Goal: Transaction & Acquisition: Purchase product/service

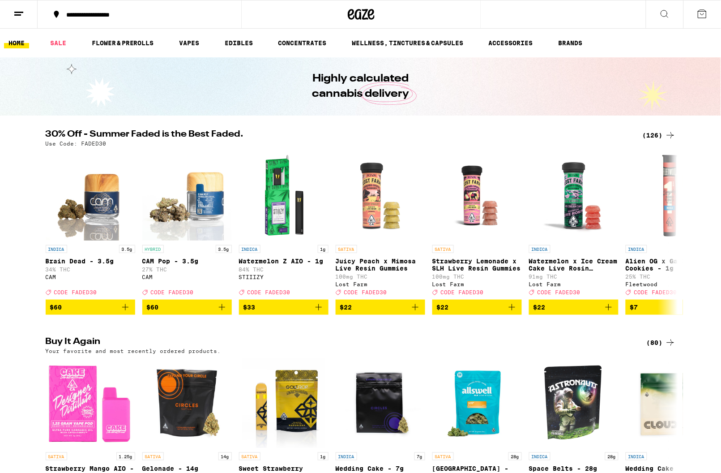
click at [651, 138] on div "(126)" at bounding box center [659, 135] width 33 height 11
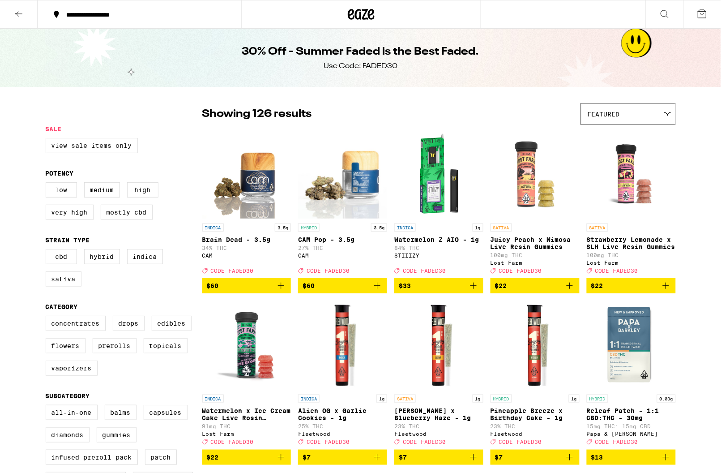
click at [86, 150] on label "View Sale Items Only" at bounding box center [92, 145] width 92 height 15
click at [48, 140] on input "View Sale Items Only" at bounding box center [47, 139] width 0 height 0
checkbox input "true"
click at [660, 115] on div "Featured" at bounding box center [629, 113] width 94 height 21
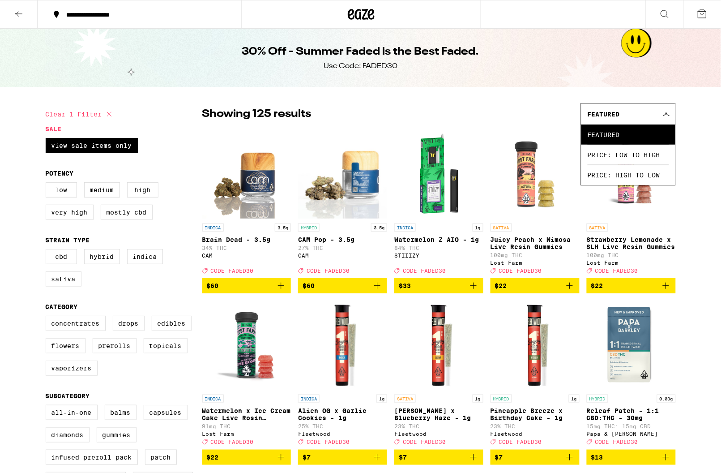
click at [660, 116] on div "Featured" at bounding box center [629, 113] width 94 height 21
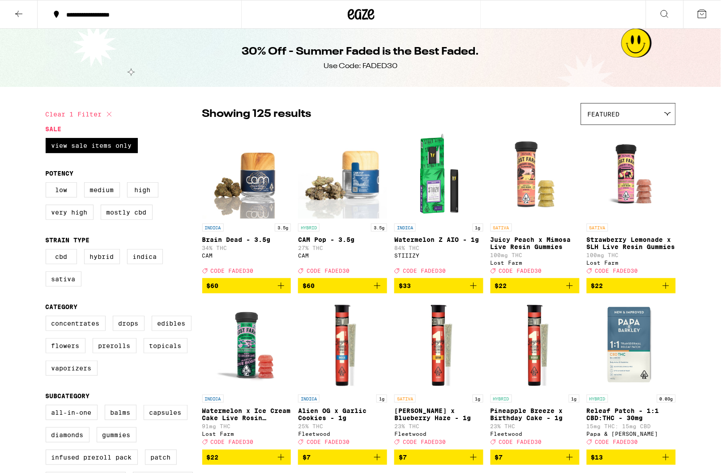
click at [391, 57] on h1 "30% Off - Summer Faded is the Best Faded." at bounding box center [360, 51] width 237 height 15
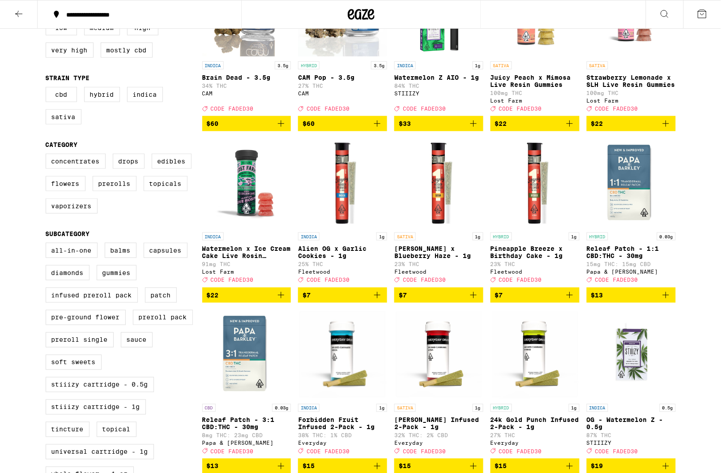
scroll to position [162, 0]
click at [120, 191] on label "Prerolls" at bounding box center [115, 183] width 44 height 15
click at [48, 155] on input "Prerolls" at bounding box center [47, 155] width 0 height 0
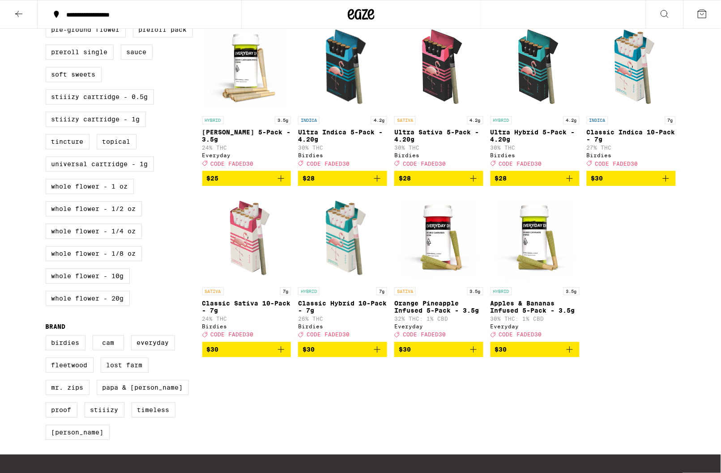
scroll to position [450, 0]
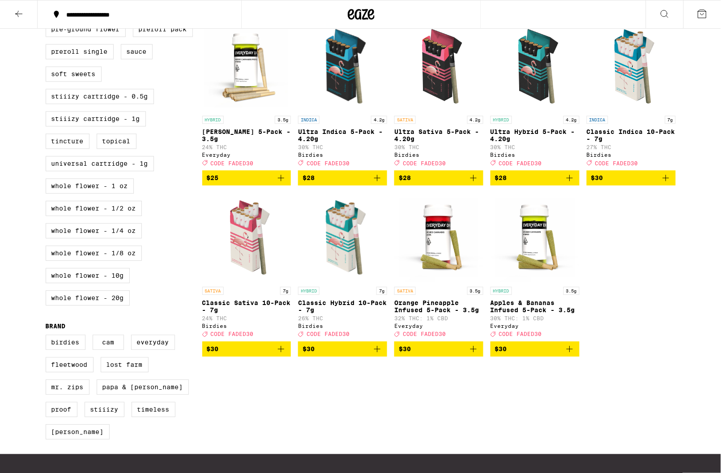
click at [380, 355] on icon "Add to bag" at bounding box center [377, 349] width 11 height 11
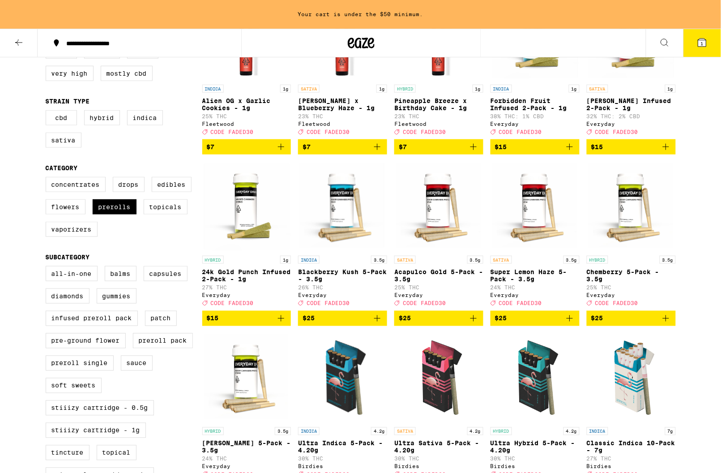
scroll to position [162, 0]
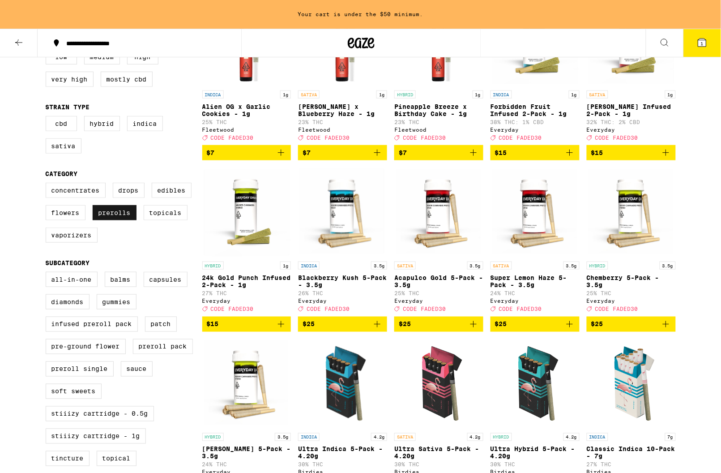
click at [111, 220] on label "Prerolls" at bounding box center [115, 212] width 44 height 15
click at [48, 184] on input "Prerolls" at bounding box center [47, 184] width 0 height 0
checkbox input "false"
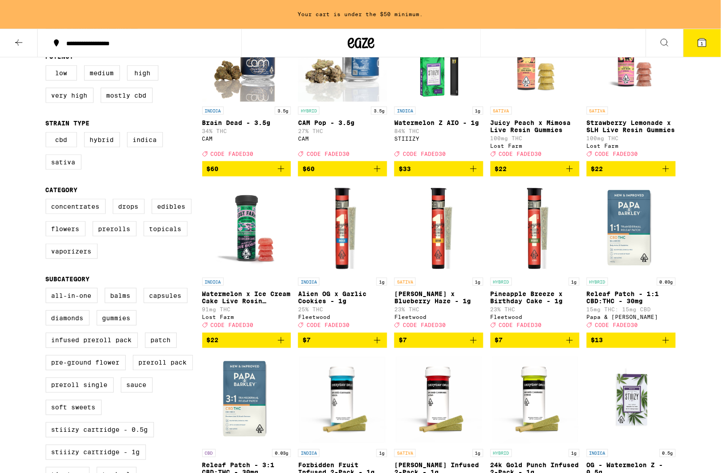
scroll to position [147, 0]
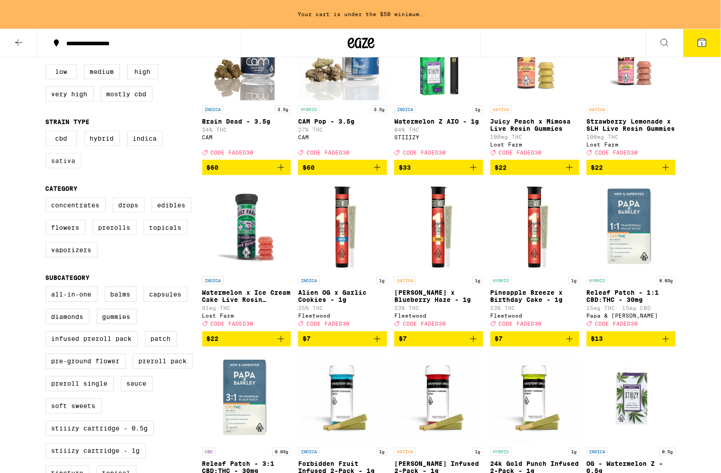
click at [65, 168] on label "Sativa" at bounding box center [64, 160] width 36 height 15
click at [48, 133] on input "Sativa" at bounding box center [47, 132] width 0 height 0
checkbox input "true"
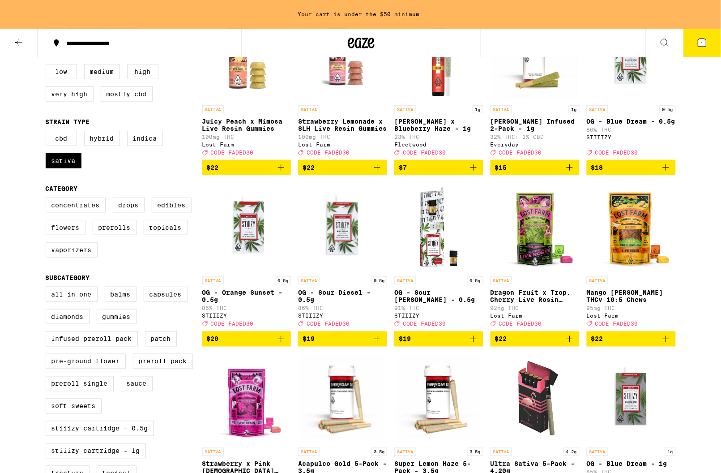
click at [69, 235] on label "Flowers" at bounding box center [66, 227] width 40 height 15
click at [48, 199] on input "Flowers" at bounding box center [47, 199] width 0 height 0
checkbox input "true"
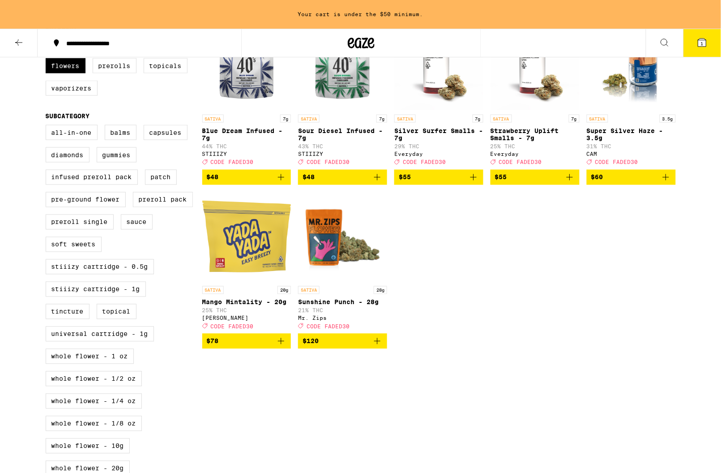
scroll to position [309, 0]
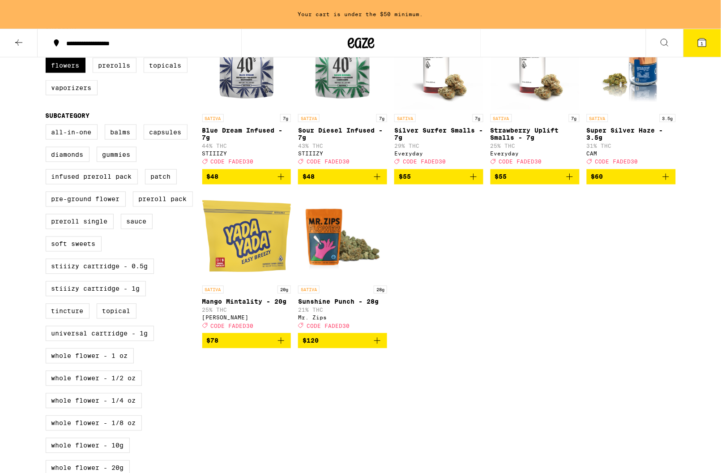
click at [378, 346] on icon "Add to bag" at bounding box center [377, 340] width 11 height 11
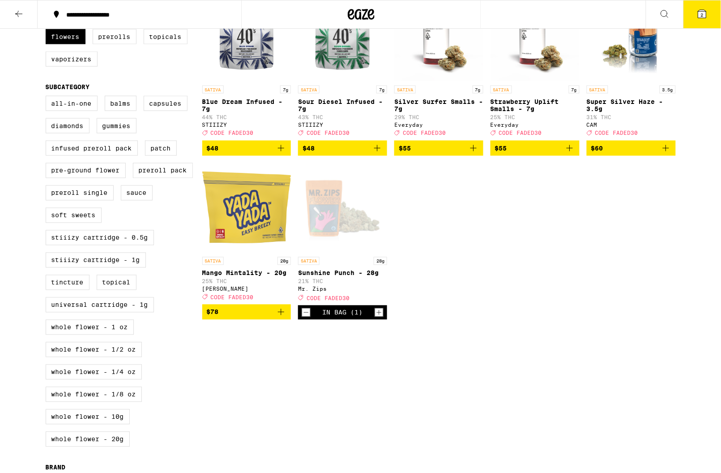
click at [704, 11] on icon at bounding box center [702, 14] width 11 height 11
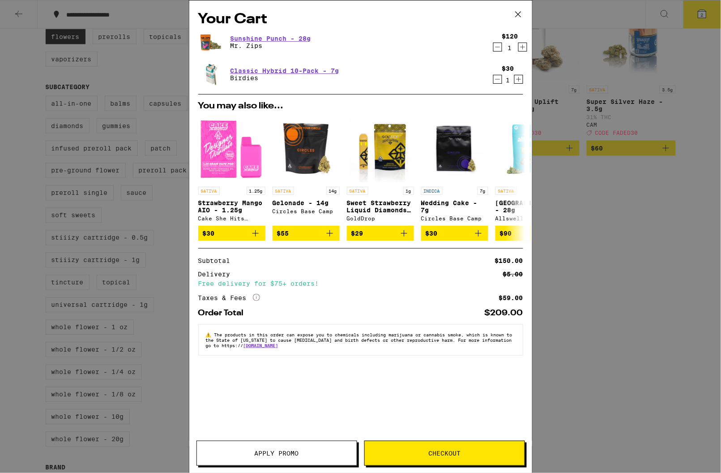
click at [518, 13] on icon at bounding box center [518, 14] width 13 height 13
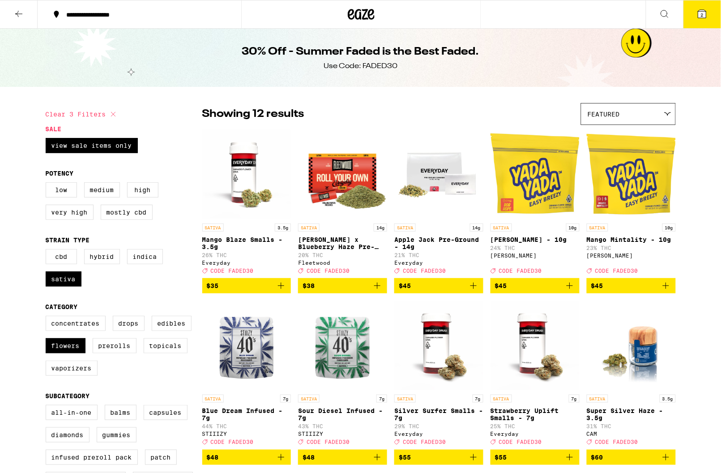
click at [702, 18] on icon at bounding box center [702, 14] width 11 height 11
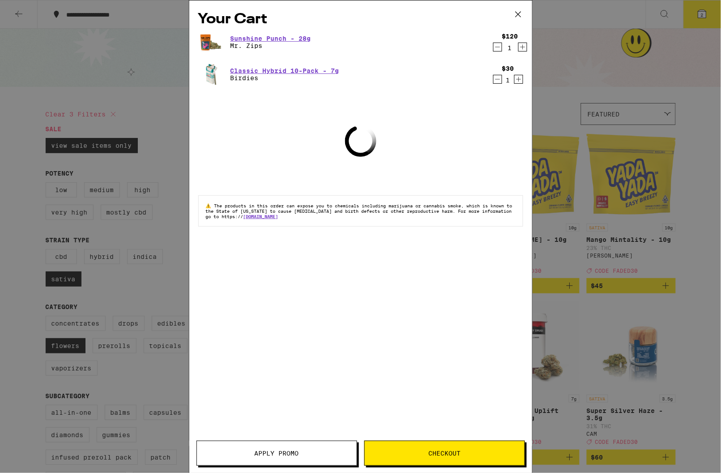
click at [278, 456] on span "Apply Promo" at bounding box center [277, 453] width 44 height 6
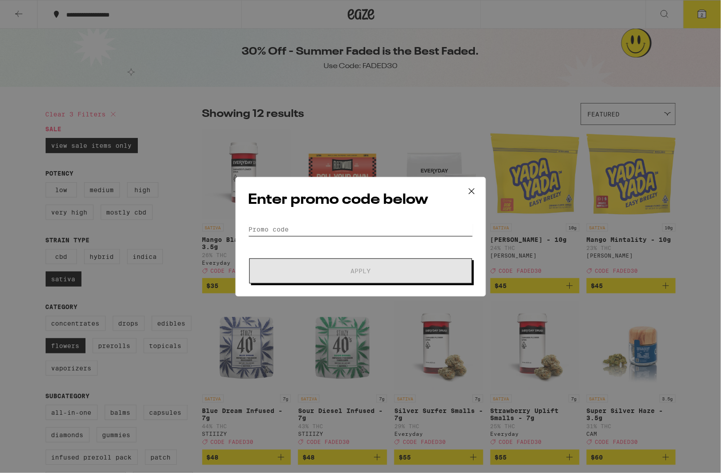
click at [273, 227] on input "Promo Code" at bounding box center [360, 229] width 225 height 13
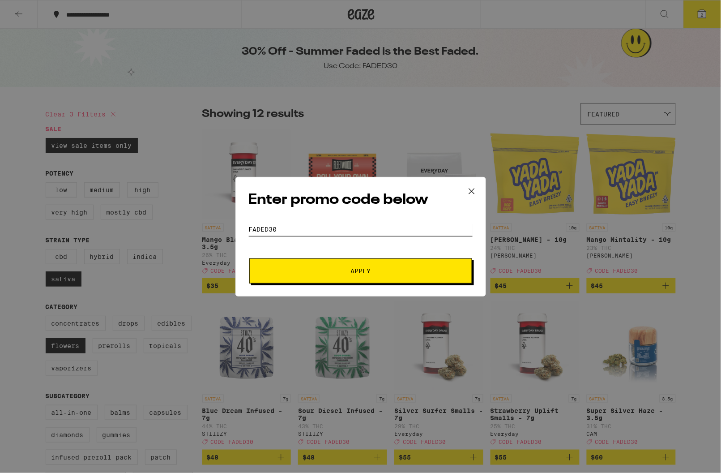
type input "faded30"
click at [360, 270] on button "Apply" at bounding box center [360, 270] width 223 height 25
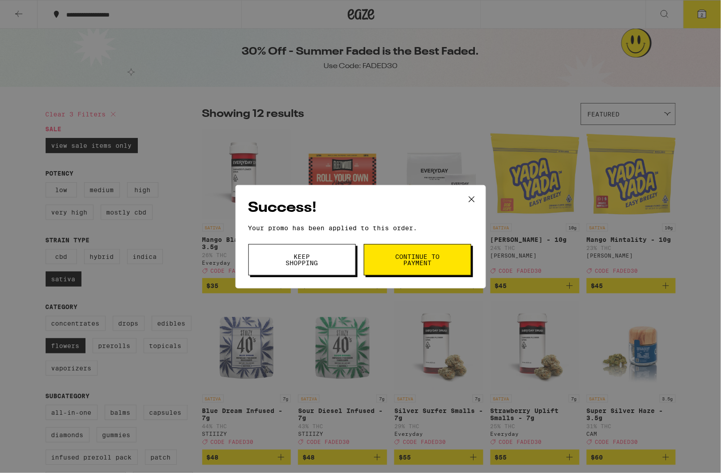
click at [443, 261] on button "Continue to payment" at bounding box center [417, 259] width 107 height 31
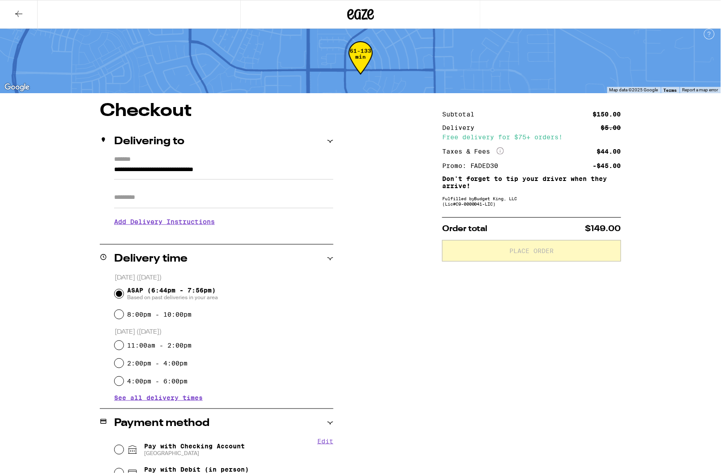
scroll to position [7, 0]
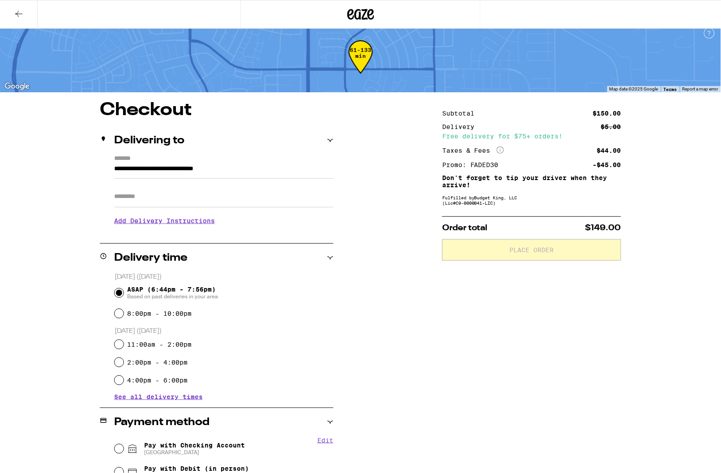
click at [172, 196] on input "Apt/Suite" at bounding box center [223, 196] width 219 height 21
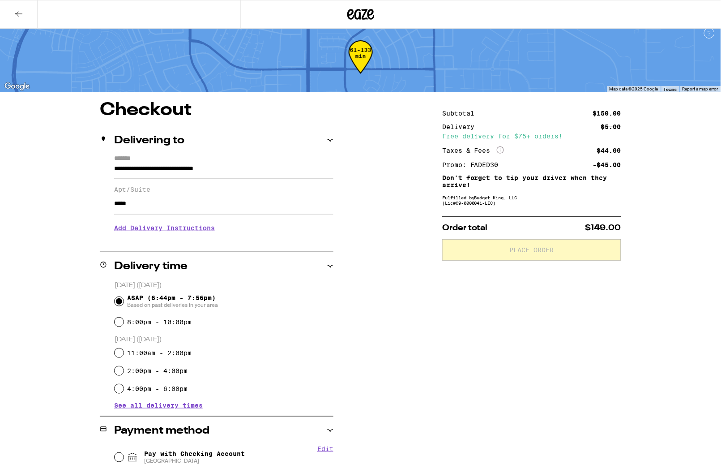
type input "*****"
click at [151, 231] on h3 "Add Delivery Instructions" at bounding box center [223, 228] width 219 height 21
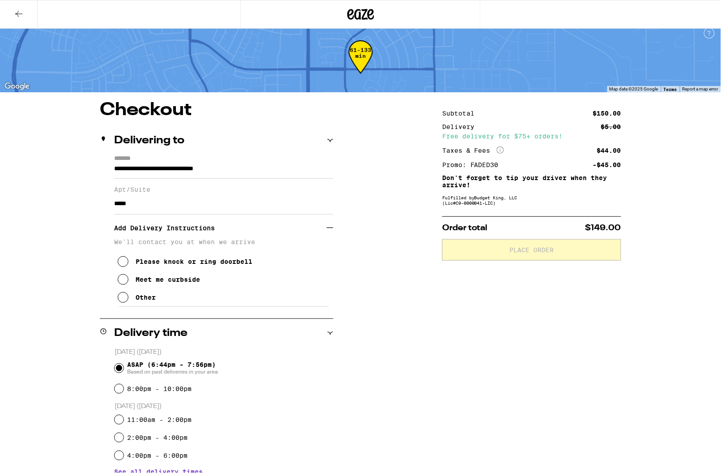
click at [127, 300] on icon at bounding box center [123, 297] width 11 height 11
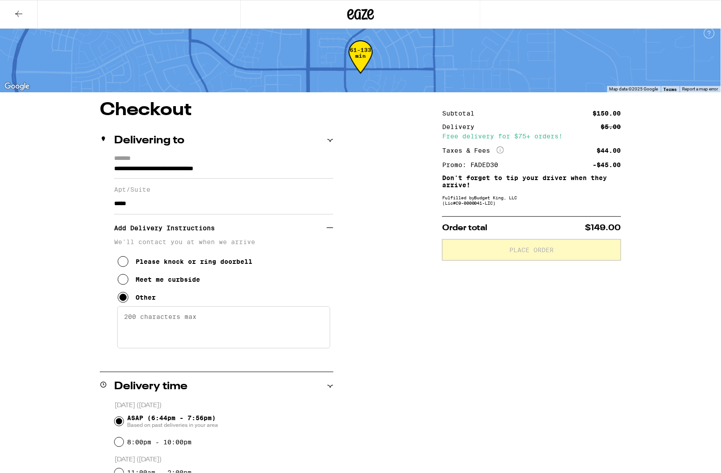
click at [148, 314] on textarea "Enter any other delivery instructions you want driver to know" at bounding box center [223, 327] width 213 height 42
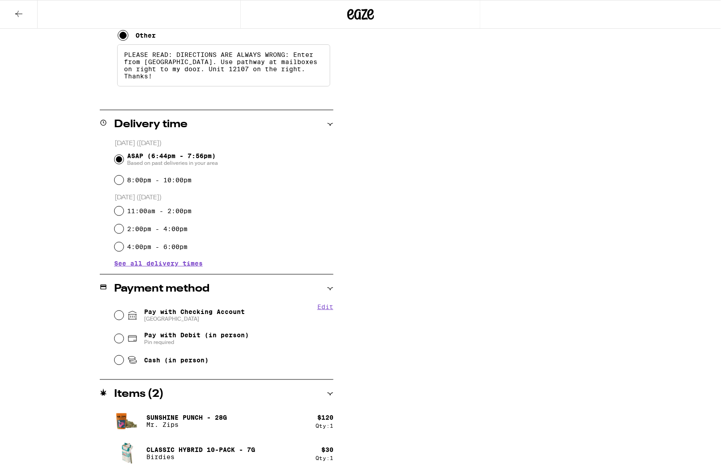
scroll to position [269, 0]
type textarea "PLEASE READ: DIRECTIONS ARE ALWAYS WRONG: Enter from [GEOGRAPHIC_DATA]. Use pat…"
click at [117, 313] on input "Pay with Checking Account CHASE COLLEGE" at bounding box center [119, 315] width 9 height 9
radio input "true"
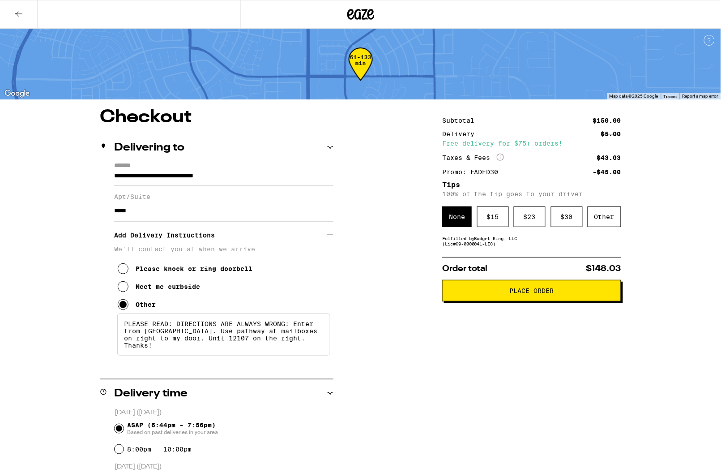
scroll to position [0, 0]
click at [600, 211] on div "Other" at bounding box center [605, 216] width 34 height 21
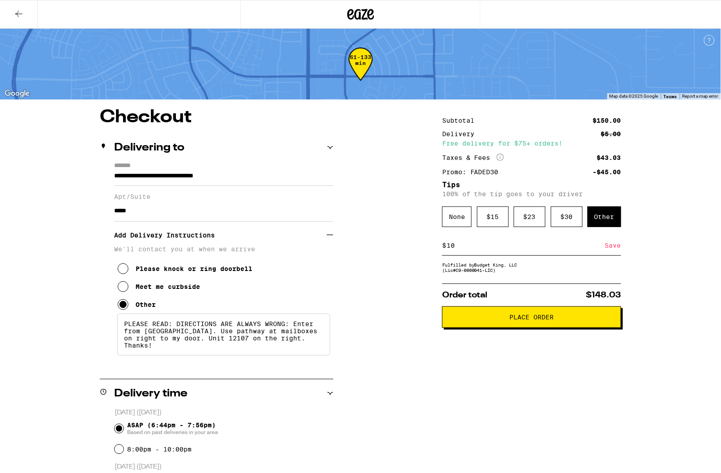
type input "10"
click at [614, 250] on div "Save" at bounding box center [613, 246] width 16 height 20
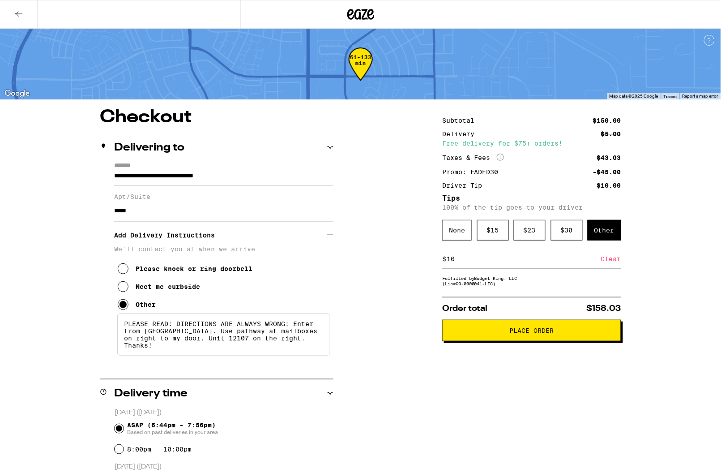
click at [532, 341] on button "Place Order" at bounding box center [531, 330] width 179 height 21
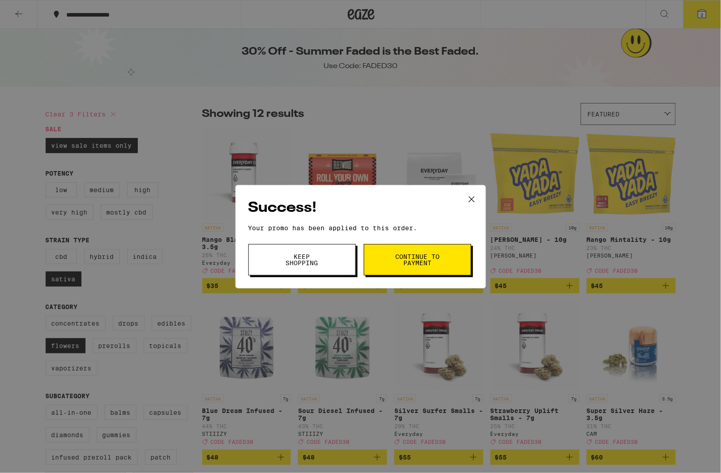
click at [311, 261] on span "Keep Shopping" at bounding box center [302, 259] width 46 height 13
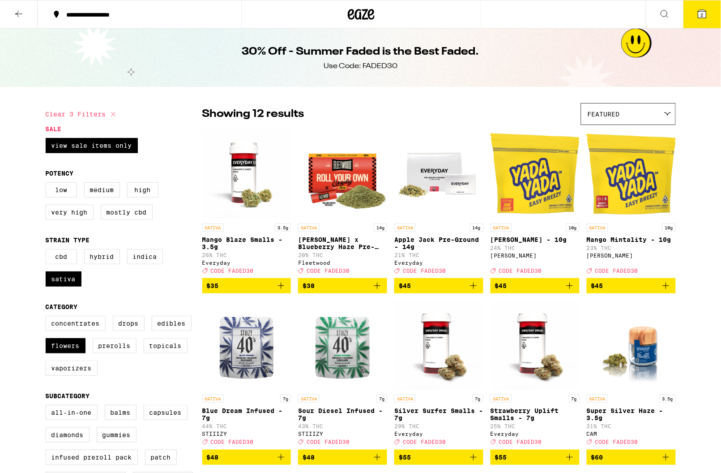
click at [702, 21] on button "2" at bounding box center [703, 14] width 38 height 28
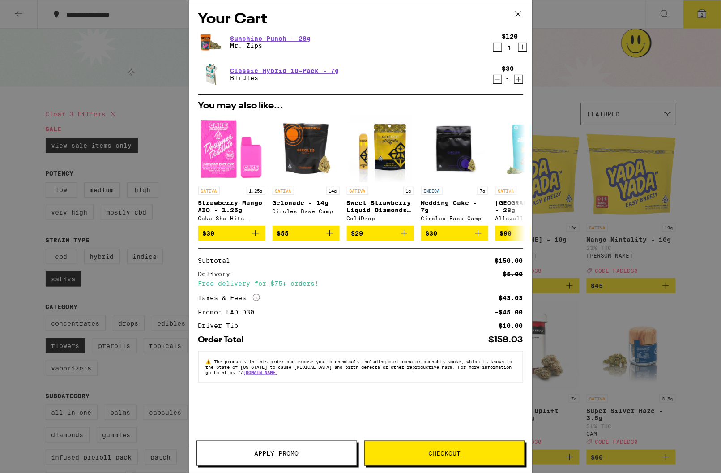
click at [500, 49] on icon "Decrement" at bounding box center [498, 47] width 8 height 11
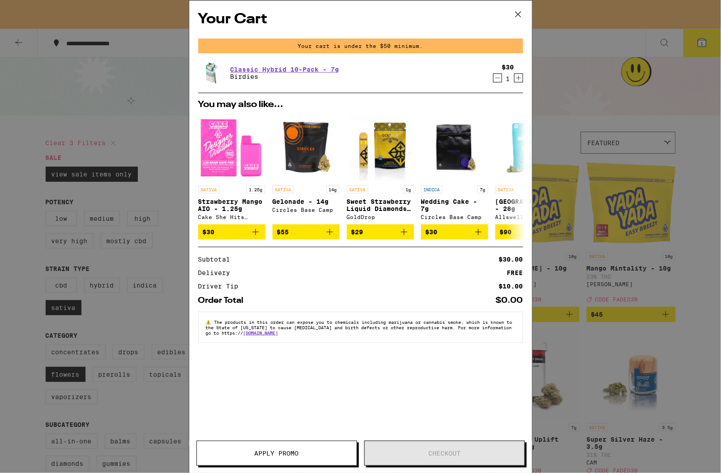
click at [126, 130] on div "Your Cart Your cart is under the $50 minimum. Classic Hybrid 10-Pack - 7g Birdi…" at bounding box center [360, 236] width 721 height 473
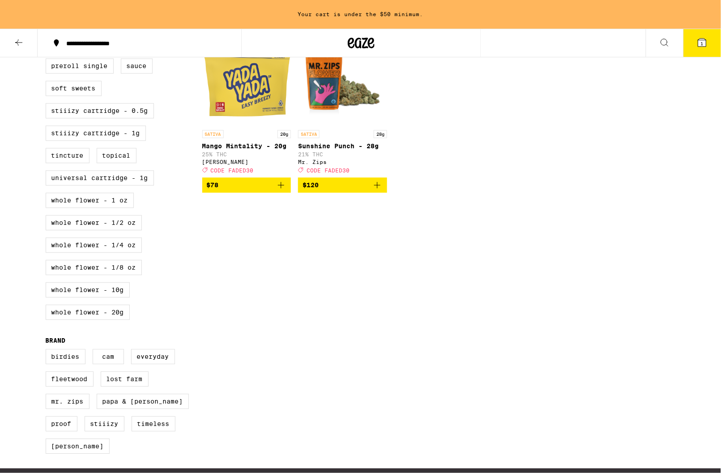
scroll to position [457, 0]
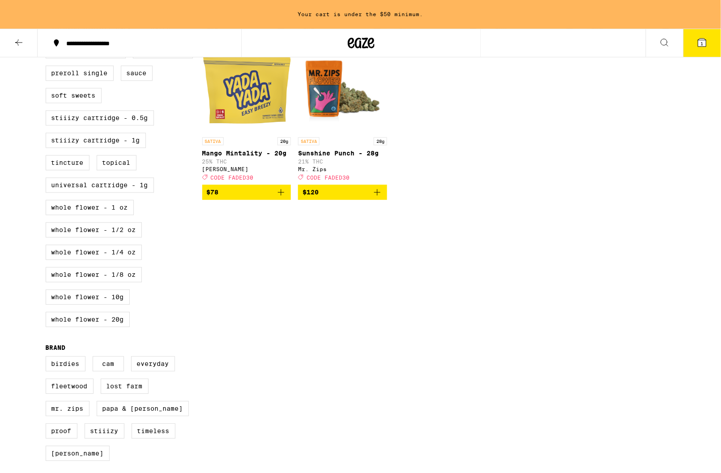
click at [281, 196] on icon "Add to bag" at bounding box center [281, 192] width 6 height 6
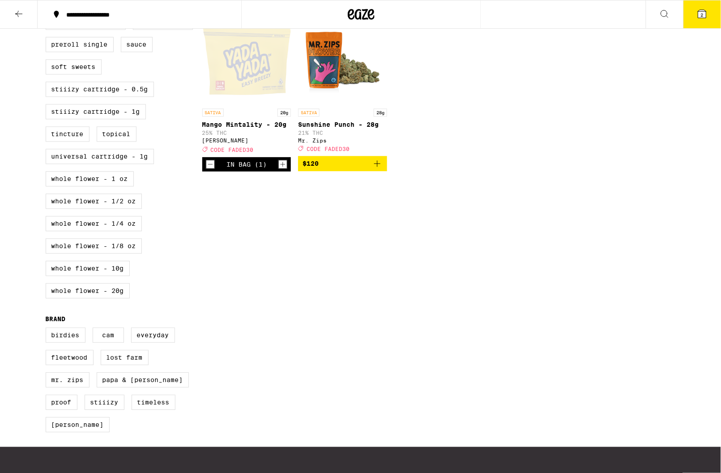
click at [700, 11] on icon at bounding box center [702, 14] width 8 height 8
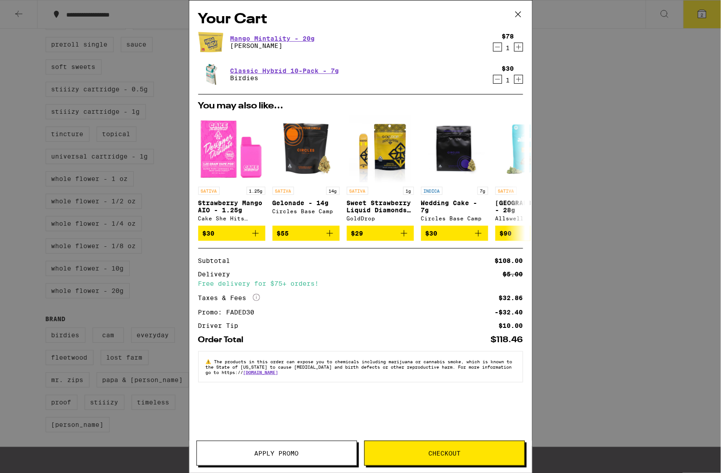
click at [440, 456] on span "Checkout" at bounding box center [444, 453] width 32 height 6
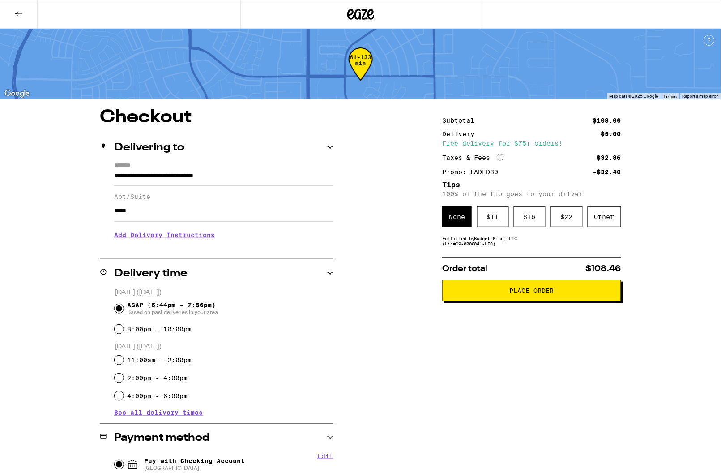
click at [181, 243] on h3 "Add Delivery Instructions" at bounding box center [223, 235] width 219 height 21
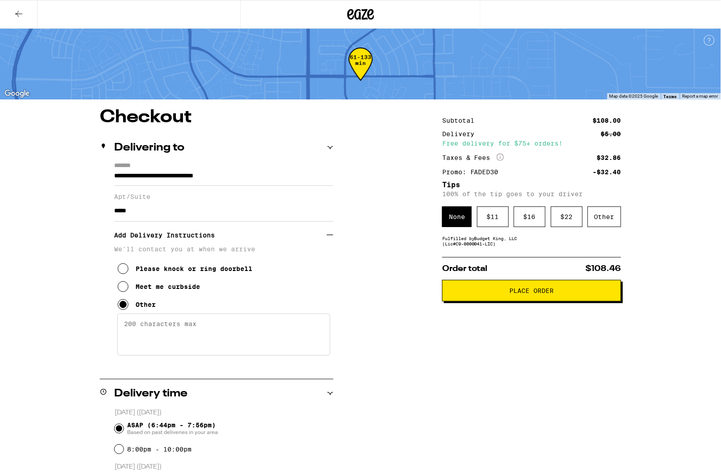
click at [157, 342] on textarea "Enter any other delivery instructions you want driver to know" at bounding box center [223, 334] width 213 height 42
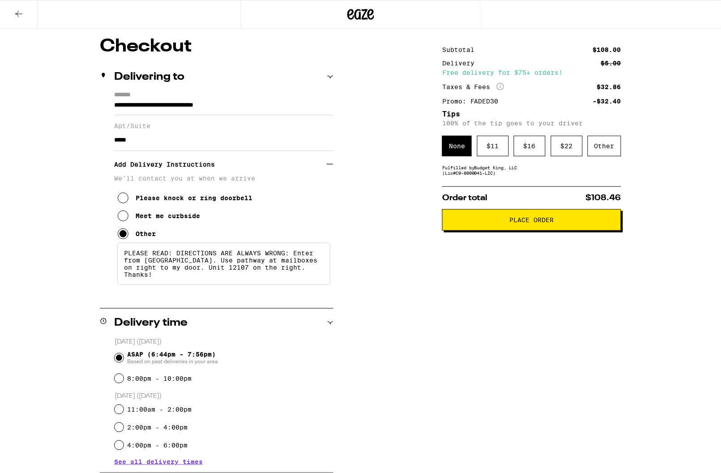
scroll to position [72, 0]
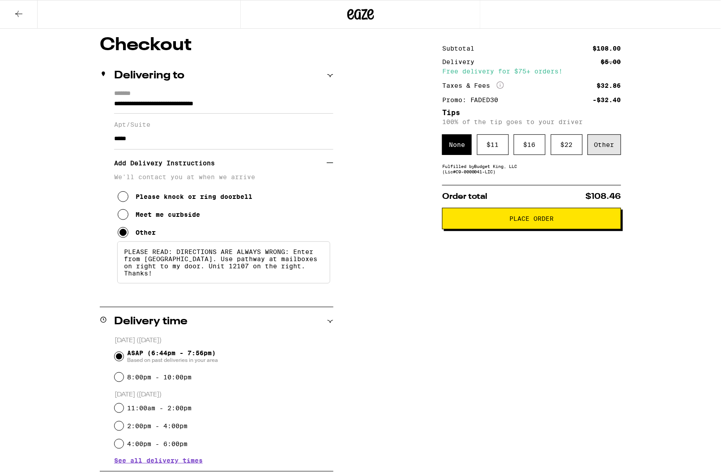
type textarea "PLEASE READ: DIRECTIONS ARE ALWAYS WRONG: Enter from [GEOGRAPHIC_DATA]. Use pat…"
click at [608, 149] on div "Other" at bounding box center [605, 144] width 34 height 21
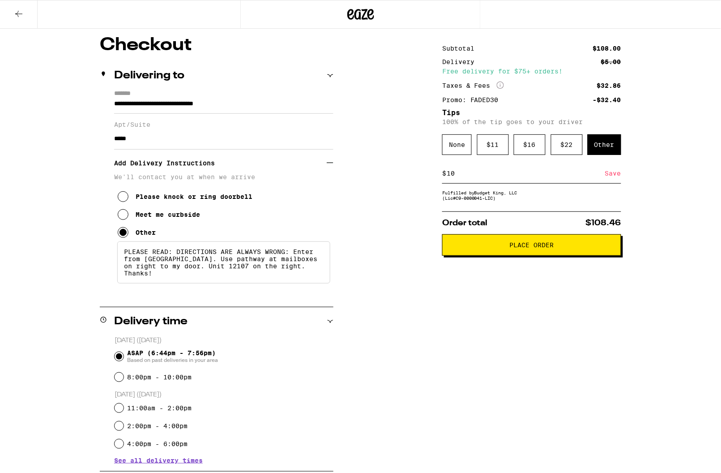
type input "10"
click at [616, 176] on div "Save" at bounding box center [613, 173] width 16 height 20
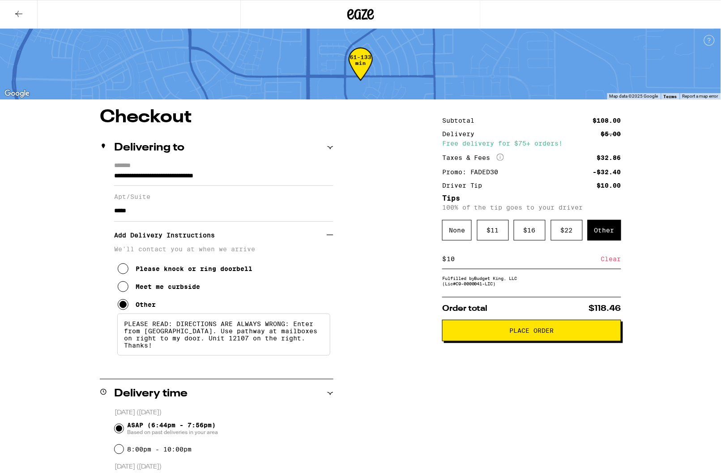
scroll to position [0, 0]
click at [532, 334] on span "Place Order" at bounding box center [532, 330] width 44 height 6
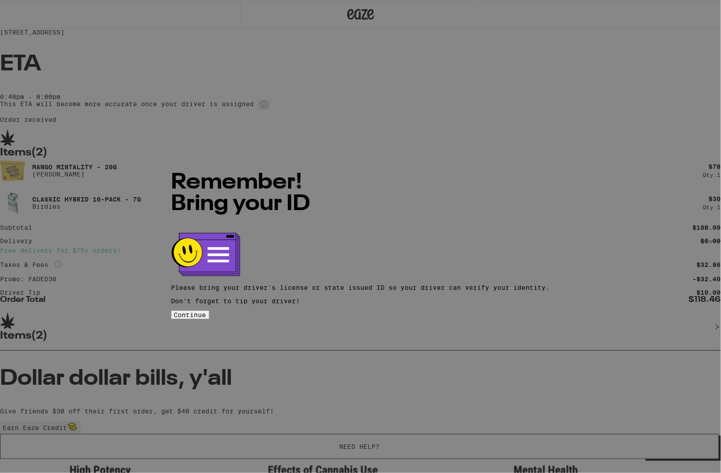
click at [206, 311] on span "Continue" at bounding box center [190, 314] width 32 height 7
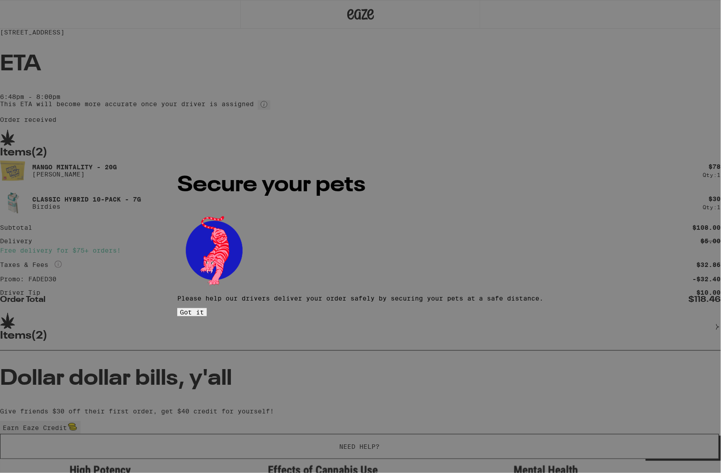
click at [207, 308] on button "Got it" at bounding box center [192, 312] width 30 height 8
